Goal: Task Accomplishment & Management: Use online tool/utility

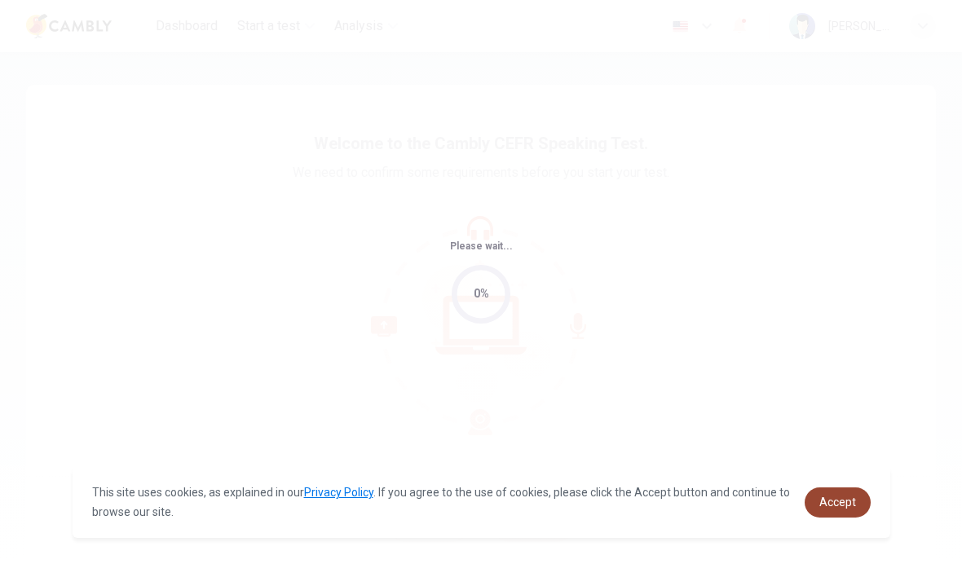
click at [853, 509] on link "Accept" at bounding box center [837, 502] width 66 height 30
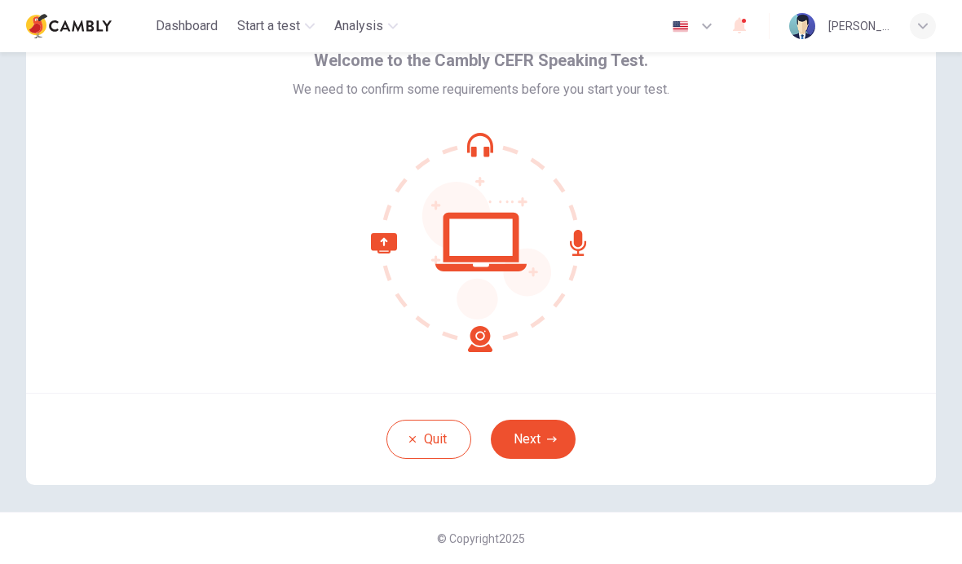
scroll to position [5, 0]
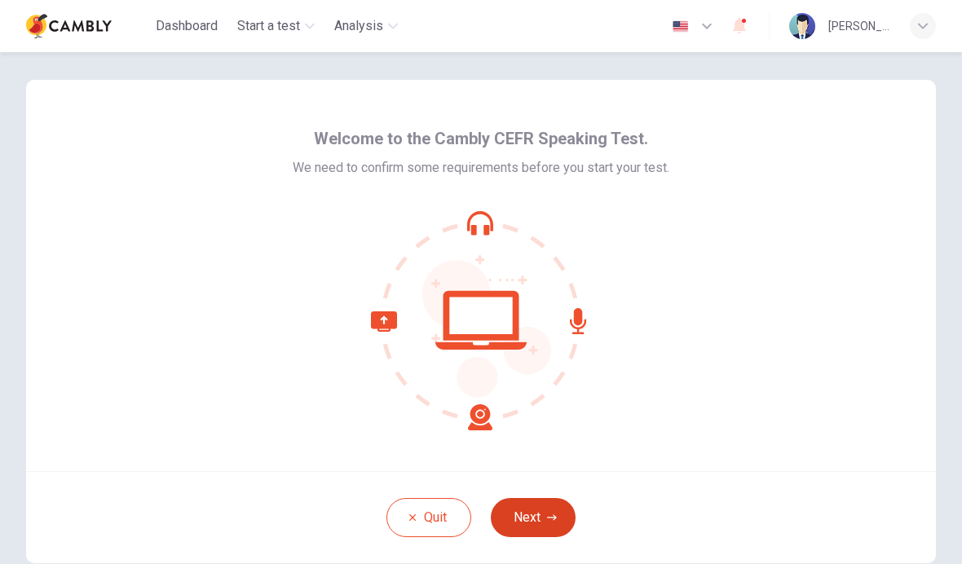
click at [550, 513] on icon "button" at bounding box center [552, 518] width 10 height 10
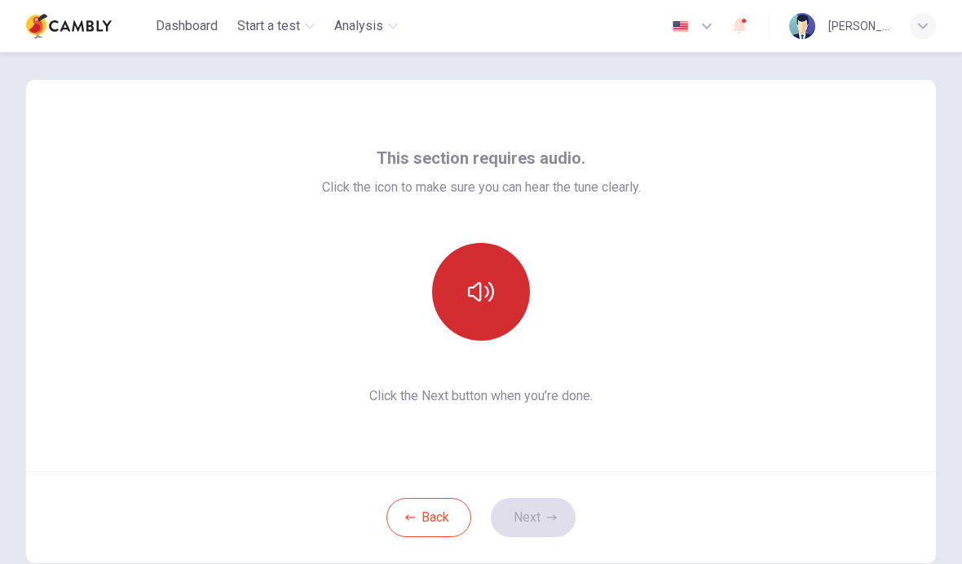
click at [488, 288] on icon "button" at bounding box center [481, 292] width 26 height 26
click at [485, 302] on icon "button" at bounding box center [481, 292] width 26 height 26
click at [486, 300] on icon "button" at bounding box center [481, 292] width 26 height 26
click at [498, 283] on button "button" at bounding box center [481, 292] width 98 height 98
click at [496, 302] on button "button" at bounding box center [481, 292] width 98 height 98
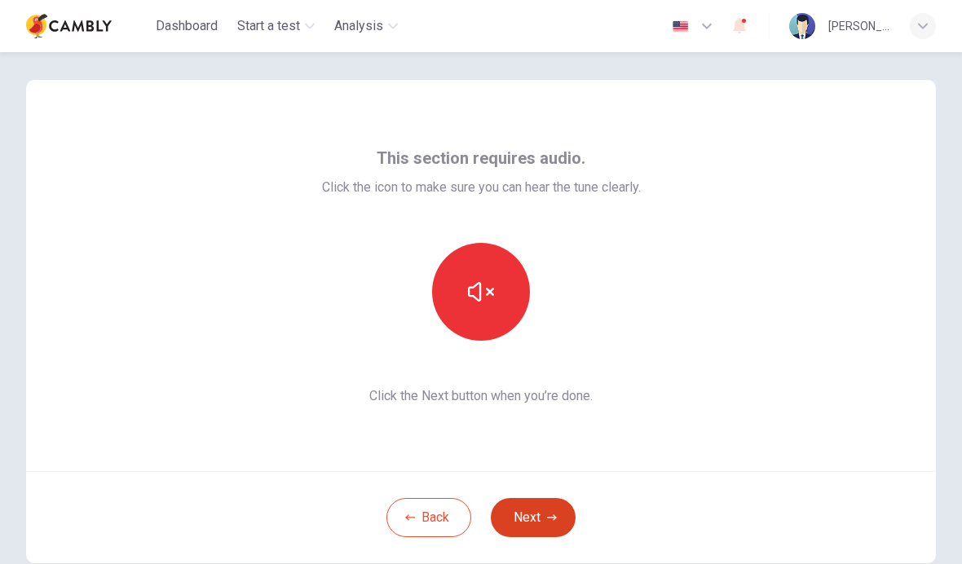
click at [534, 510] on button "Next" at bounding box center [533, 517] width 85 height 39
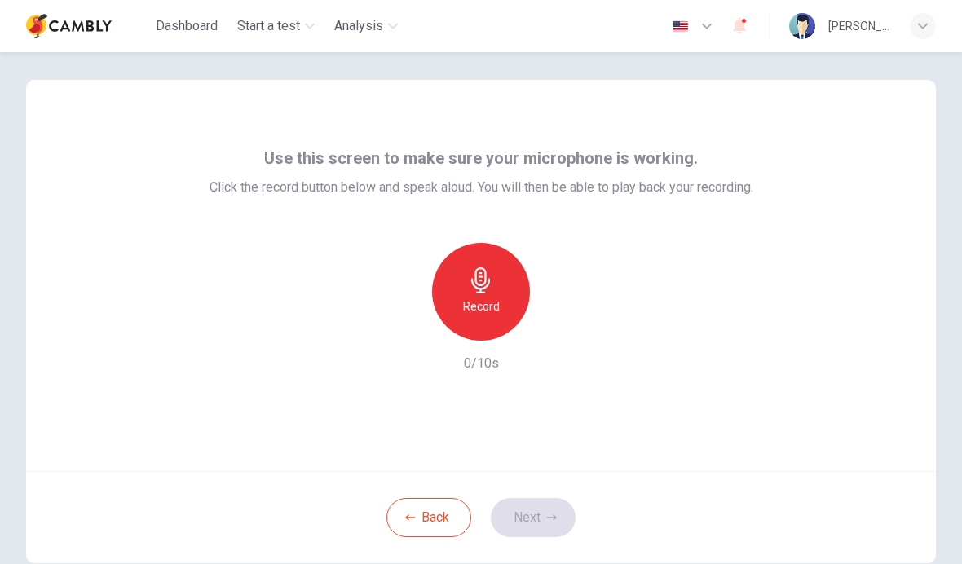
click at [487, 309] on h6 "Record" at bounding box center [481, 307] width 37 height 20
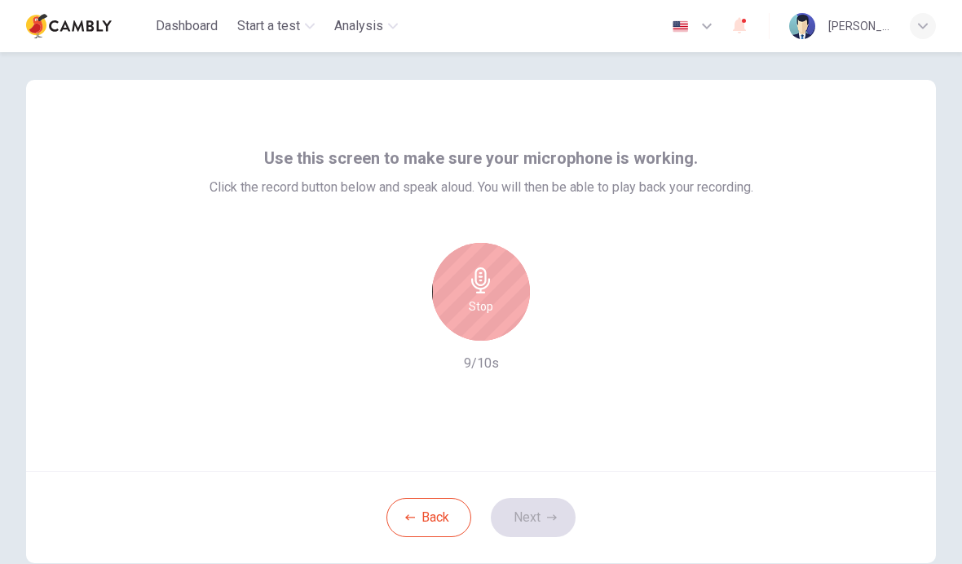
click at [494, 288] on div "Stop" at bounding box center [481, 292] width 98 height 98
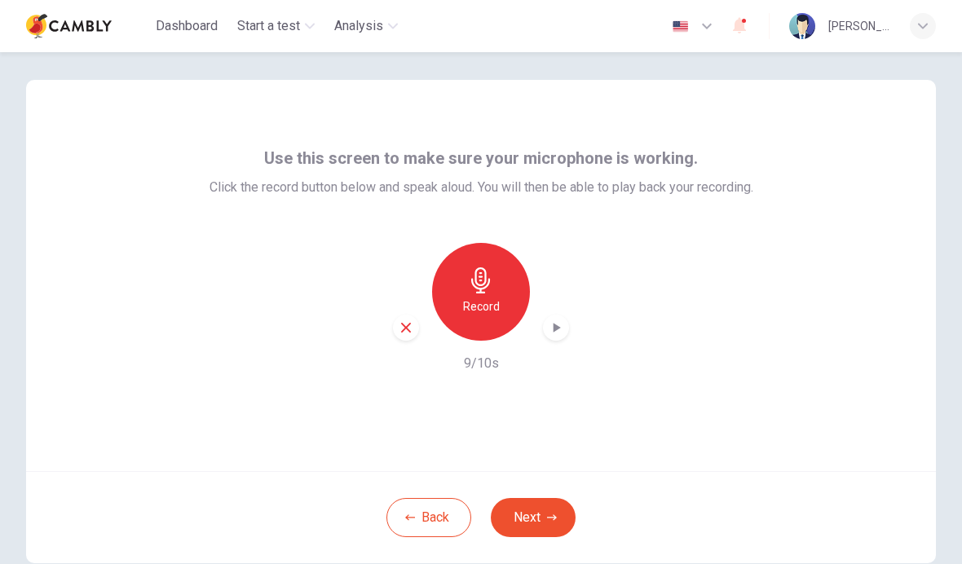
click at [548, 338] on div "button" at bounding box center [556, 328] width 26 height 26
click at [543, 512] on button "Next" at bounding box center [533, 517] width 85 height 39
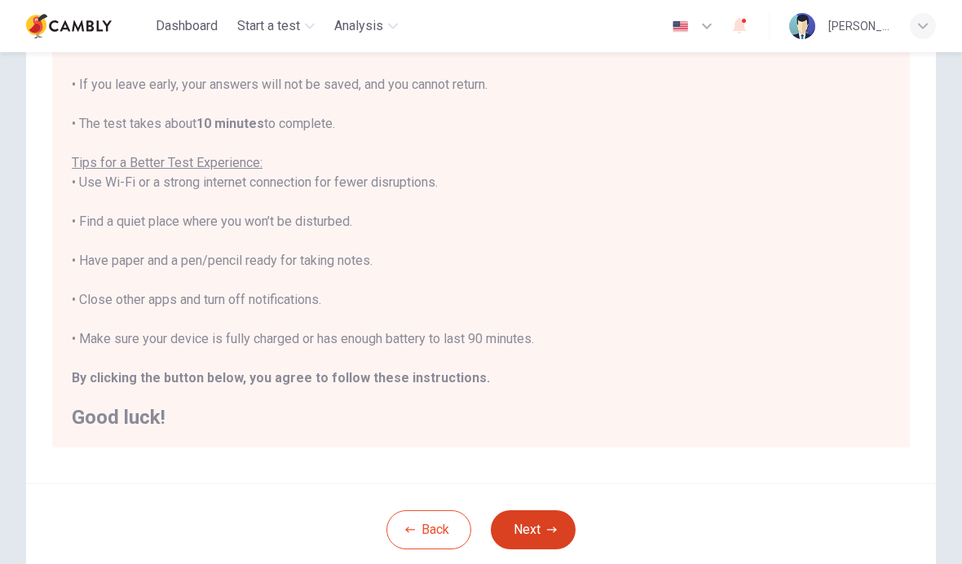
scroll to position [17, 0]
click at [533, 530] on button "Next" at bounding box center [533, 529] width 85 height 39
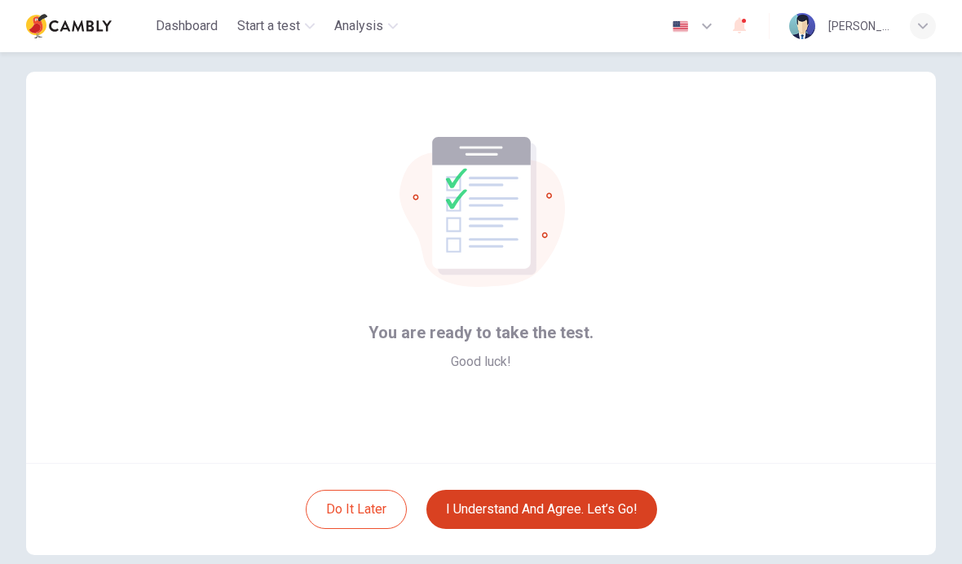
scroll to position [15, 0]
click at [594, 507] on button "I understand and agree. Let’s go!" at bounding box center [541, 507] width 231 height 39
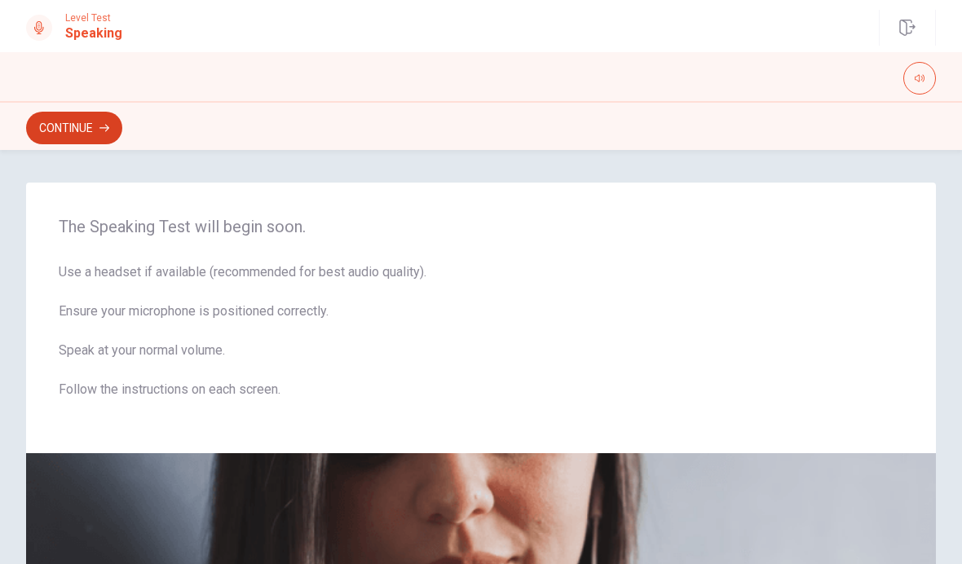
click at [68, 134] on button "Continue" at bounding box center [74, 128] width 96 height 33
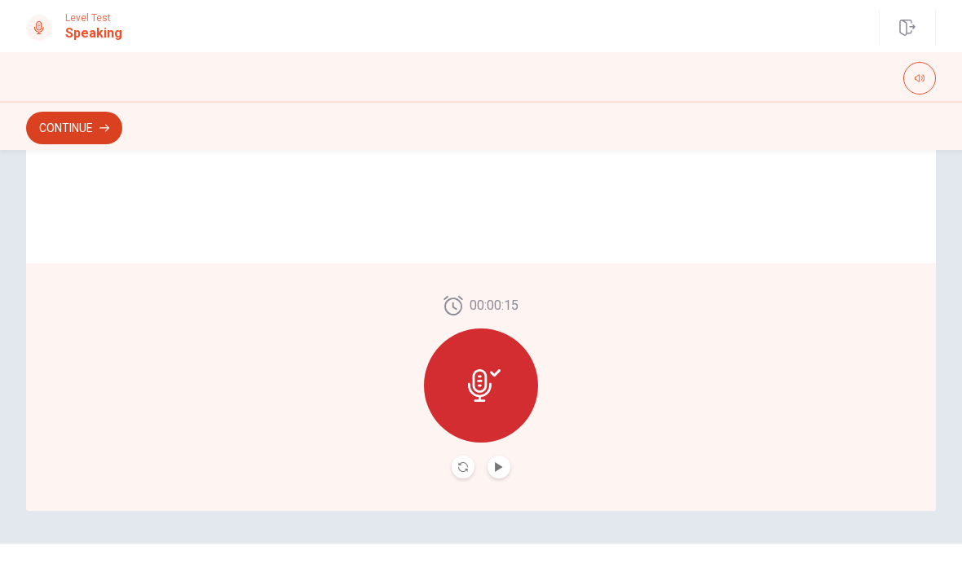
scroll to position [385, 0]
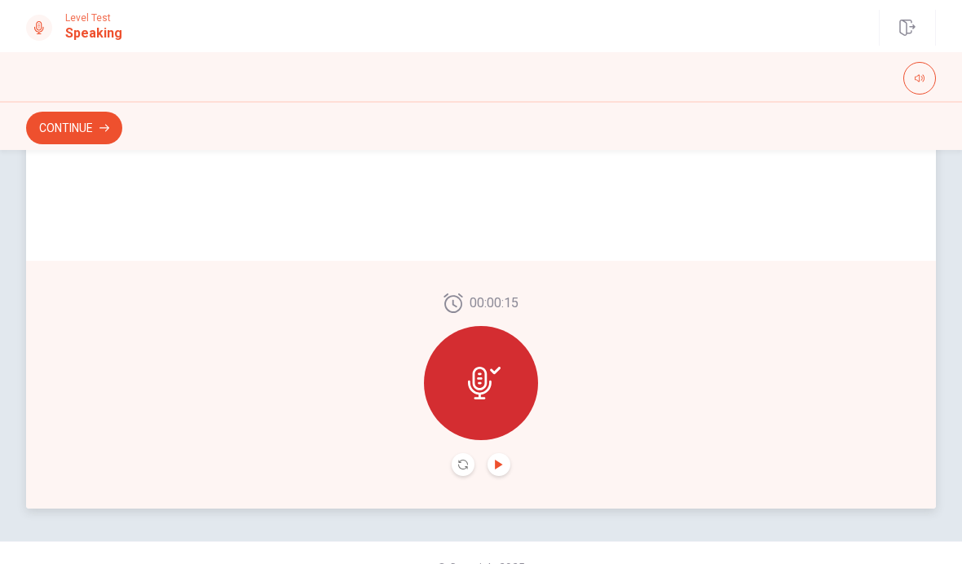
click at [500, 466] on icon "Play Audio" at bounding box center [498, 465] width 7 height 10
click at [491, 386] on icon at bounding box center [484, 383] width 33 height 33
click at [461, 465] on icon "Record Again" at bounding box center [463, 465] width 10 height 10
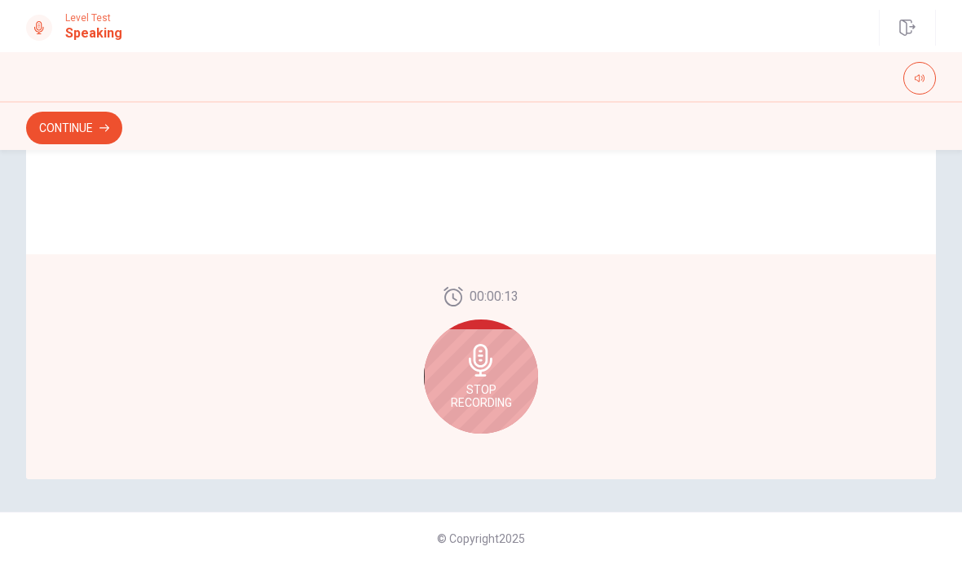
scroll to position [401, 0]
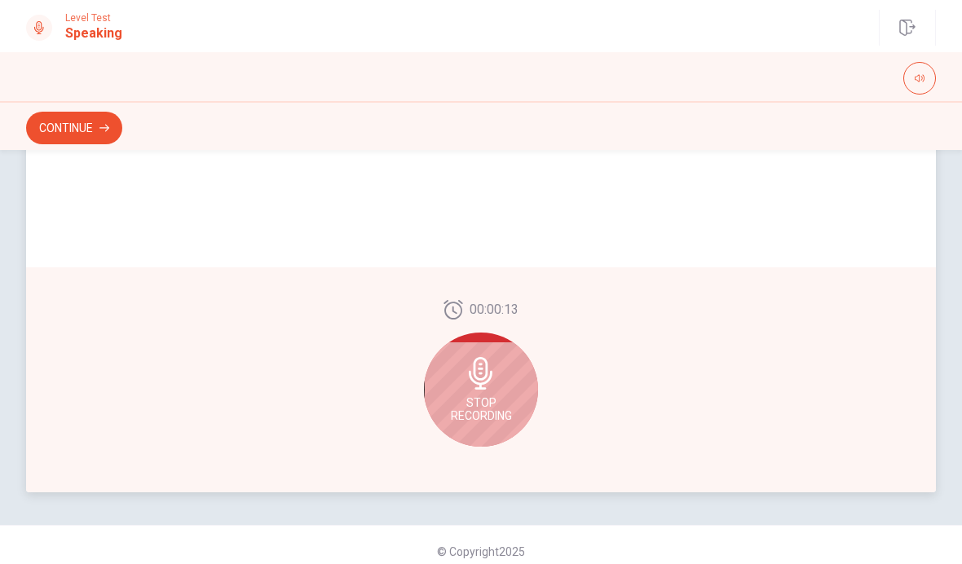
click at [493, 396] on span "Stop Recording" at bounding box center [481, 409] width 61 height 26
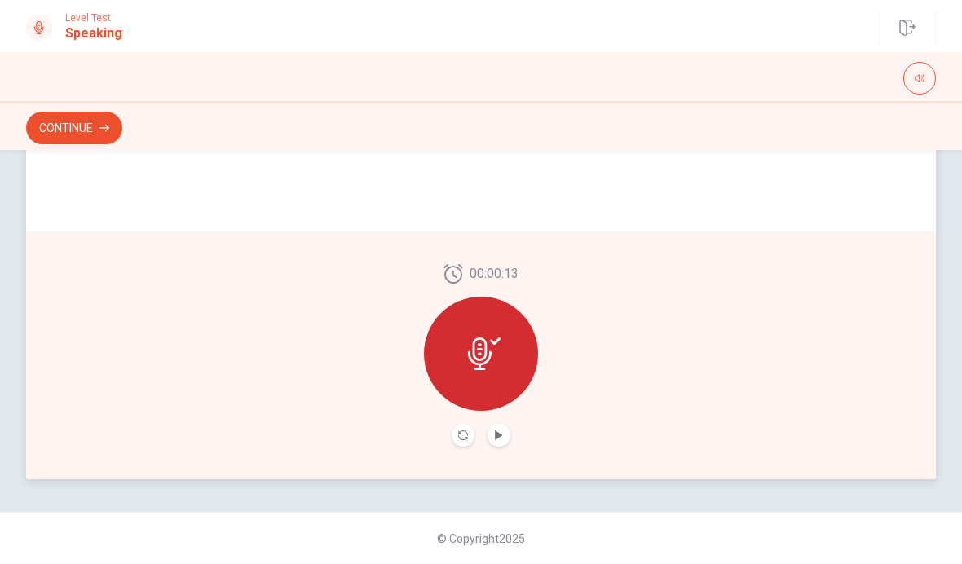
scroll to position [414, 0]
click at [502, 430] on icon "Play Audio" at bounding box center [499, 435] width 10 height 10
click at [493, 440] on button "Play Audio" at bounding box center [498, 435] width 23 height 23
click at [456, 434] on button "Record Again" at bounding box center [462, 435] width 23 height 23
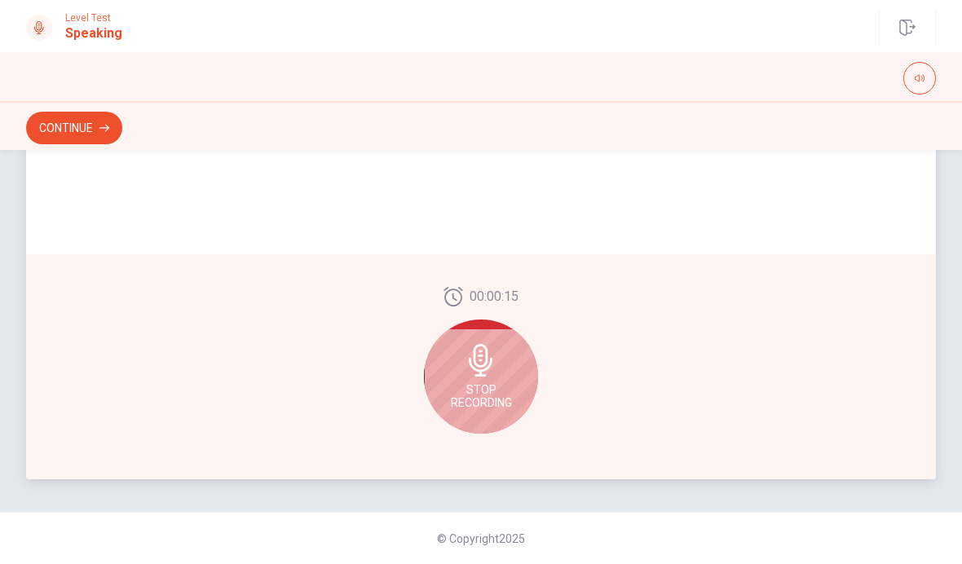
click at [496, 355] on icon at bounding box center [481, 360] width 33 height 33
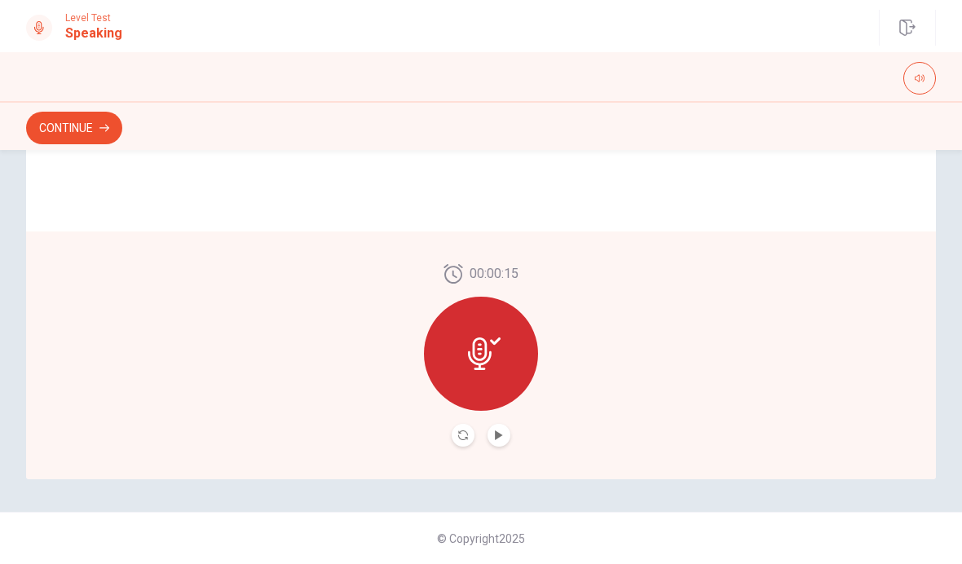
click at [464, 442] on button "Record Again" at bounding box center [462, 435] width 23 height 23
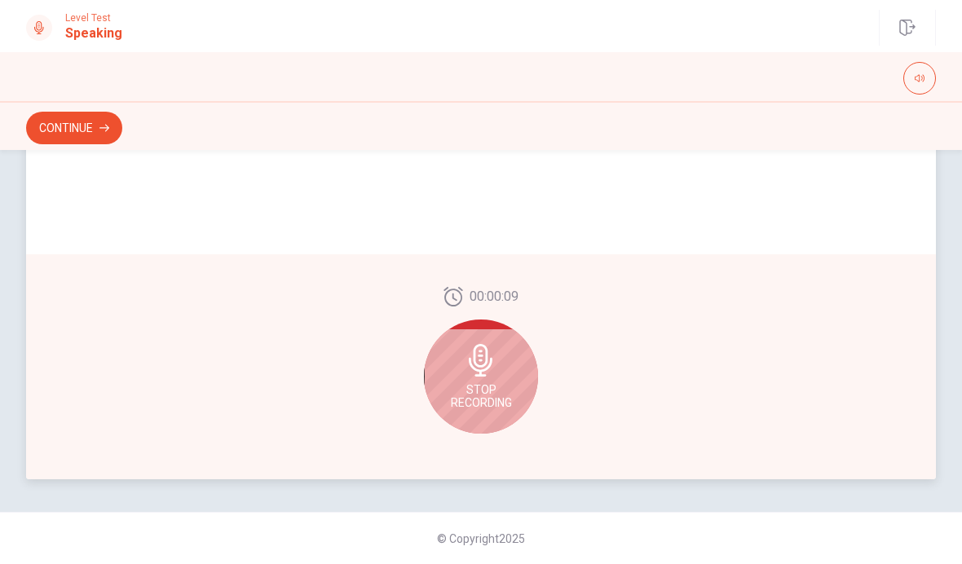
click at [496, 377] on div "Stop Recording" at bounding box center [481, 376] width 114 height 114
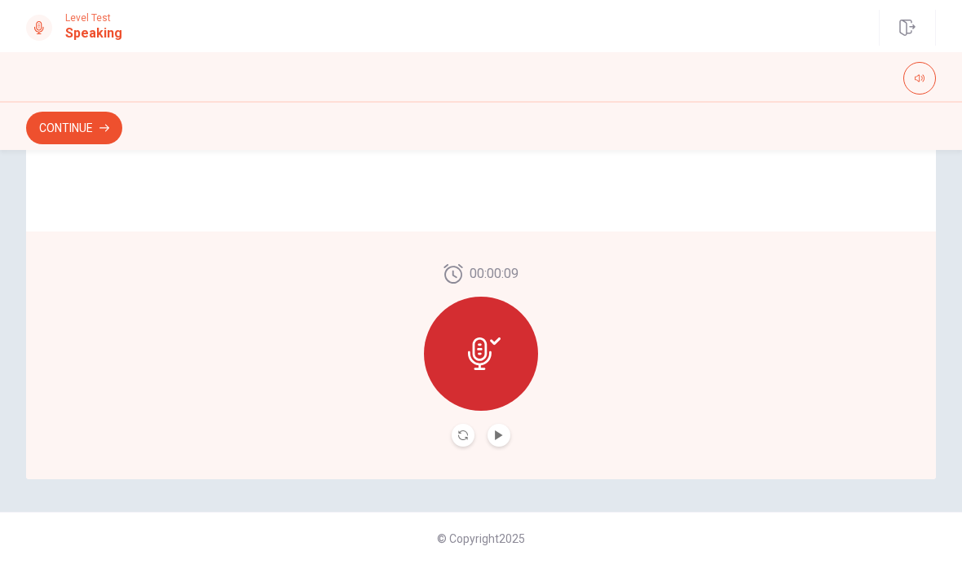
click at [506, 438] on button "Play Audio" at bounding box center [498, 435] width 23 height 23
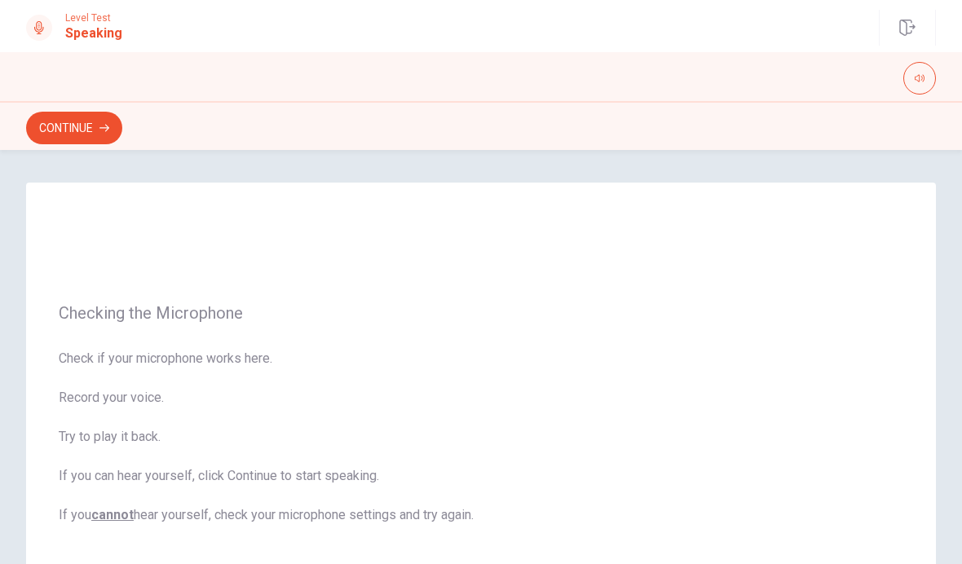
scroll to position [0, 0]
click at [86, 129] on button "Continue" at bounding box center [74, 128] width 96 height 33
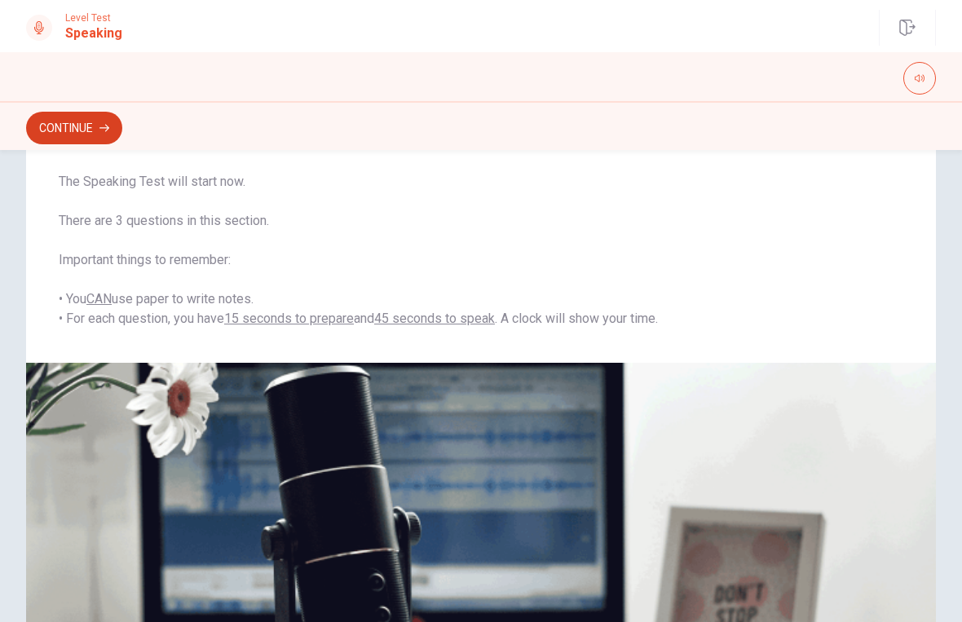
scroll to position [91, 0]
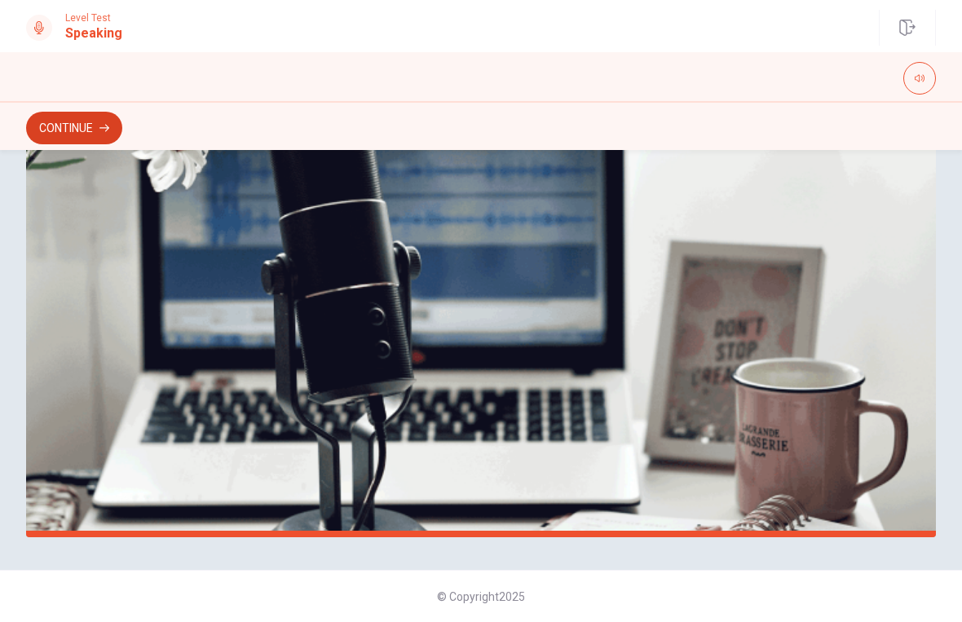
click at [74, 122] on button "Continue" at bounding box center [74, 128] width 96 height 33
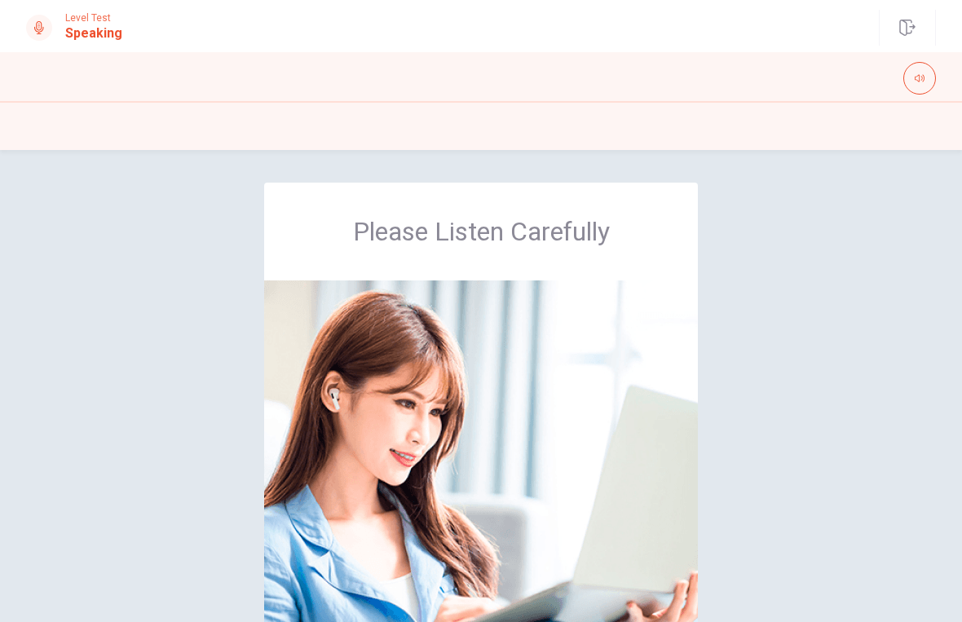
scroll to position [0, 0]
